Goal: Find specific page/section: Find specific page/section

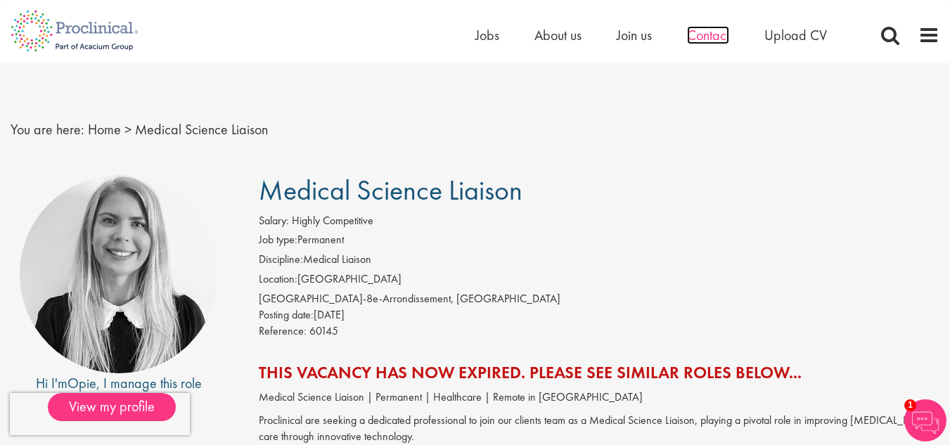
click at [691, 38] on span "Contact" at bounding box center [708, 35] width 42 height 18
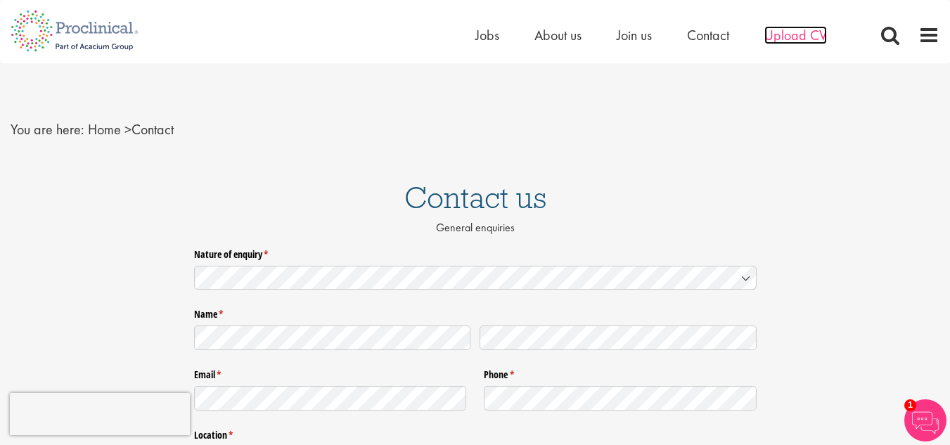
click at [765, 31] on span "Upload CV" at bounding box center [796, 35] width 63 height 18
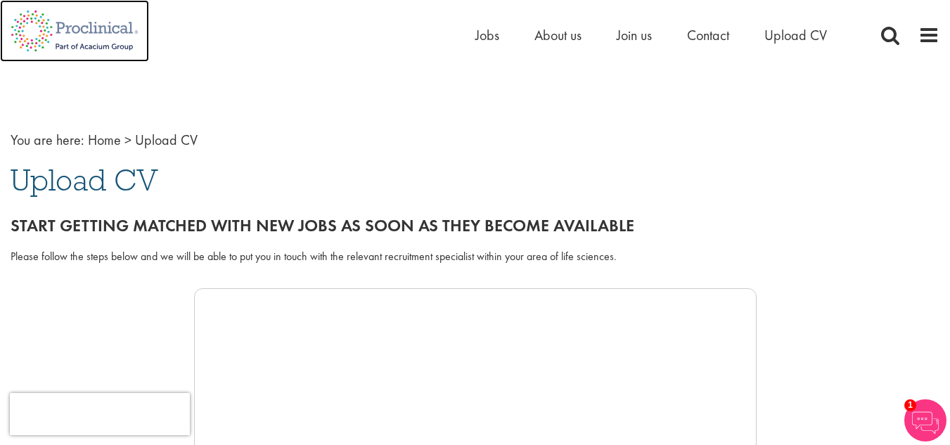
click at [108, 28] on img at bounding box center [74, 31] width 149 height 62
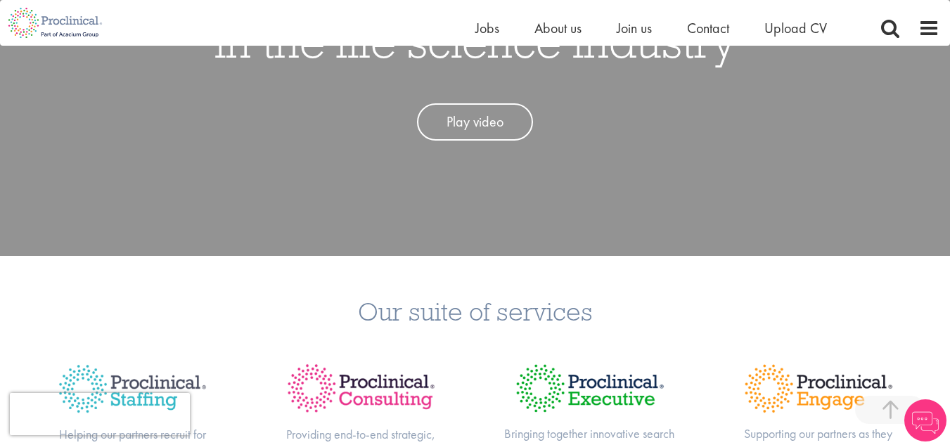
scroll to position [236, 0]
